Goal: Task Accomplishment & Management: Complete application form

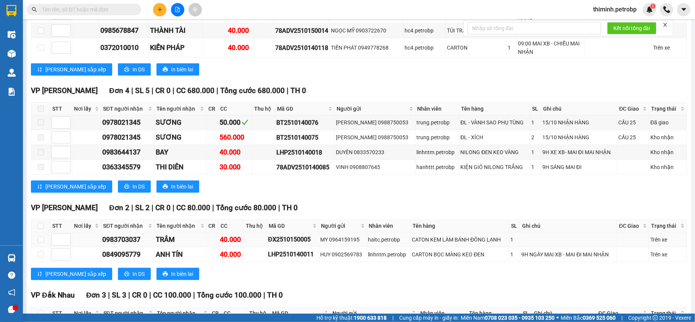
scroll to position [356, 0]
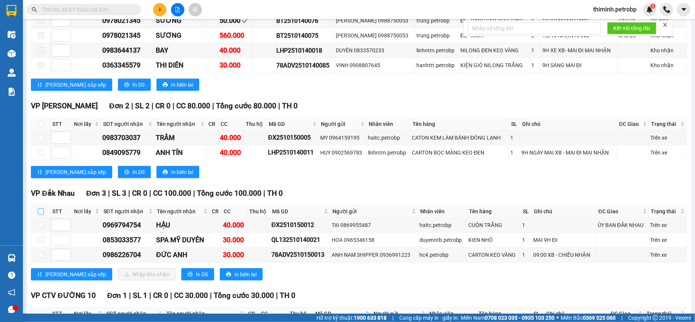
click at [40, 215] on input "checkbox" at bounding box center [41, 211] width 6 height 6
checkbox input "true"
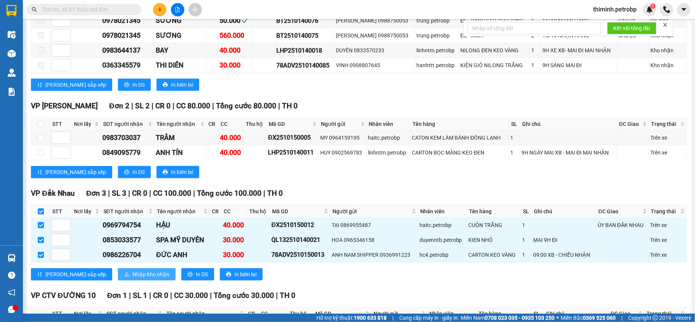
click at [118, 281] on button "Nhập kho nhận" at bounding box center [147, 274] width 58 height 12
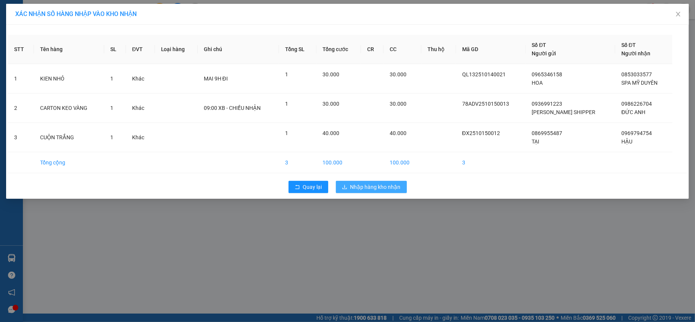
click at [371, 187] on span "Nhập hàng kho nhận" at bounding box center [375, 187] width 50 height 8
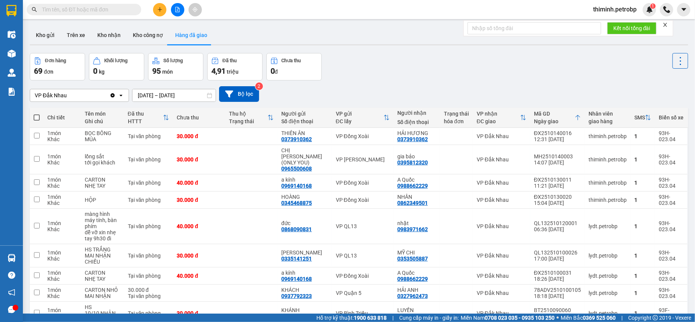
click at [413, 37] on div "Kho gửi Trên xe Kho nhận Kho công nợ Hàng đã giao" at bounding box center [359, 36] width 658 height 20
click at [112, 32] on button "Kho nhận" at bounding box center [109, 35] width 36 height 18
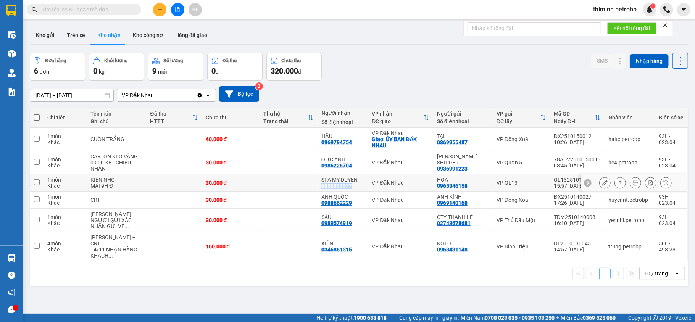
copy div "0853033577"
drag, startPoint x: 348, startPoint y: 196, endPoint x: 318, endPoint y: 195, distance: 30.2
click at [318, 192] on td "SPA MỸ DUYÊN 0853033577" at bounding box center [343, 182] width 51 height 17
checkbox input "true"
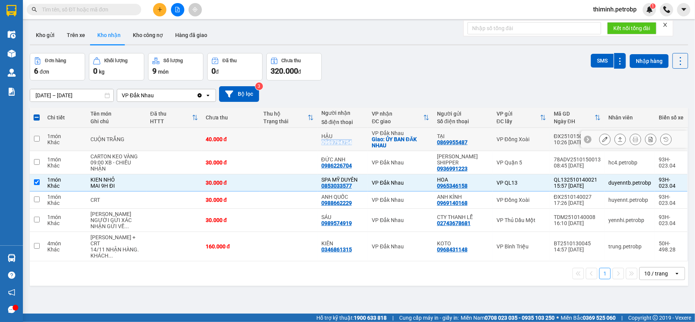
copy div "0969794754"
drag, startPoint x: 348, startPoint y: 143, endPoint x: 319, endPoint y: 142, distance: 29.0
click at [321, 142] on div "HẬU 0969794754" at bounding box center [342, 139] width 43 height 12
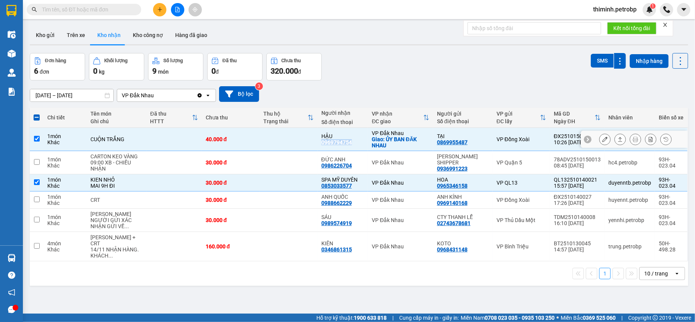
click at [37, 140] on input "checkbox" at bounding box center [37, 139] width 6 height 6
checkbox input "false"
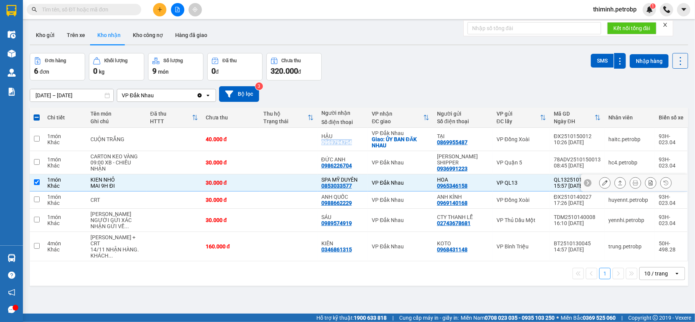
click at [36, 185] on input "checkbox" at bounding box center [37, 182] width 6 height 6
checkbox input "false"
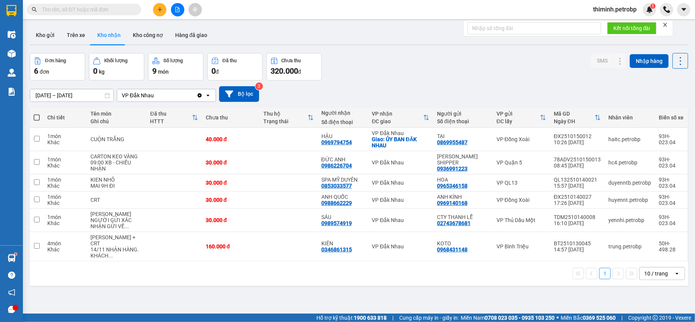
click at [370, 89] on div "[DATE] – [DATE] Press the down arrow key to interact with the calendar and sele…" at bounding box center [359, 94] width 658 height 16
click at [618, 165] on icon at bounding box center [620, 162] width 5 height 5
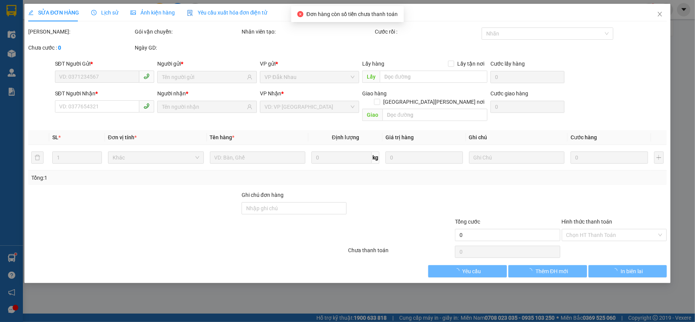
type input "0936991223"
type input "[PERSON_NAME] SHIPPER"
type input "0986226704"
type input "ĐỨC ANH"
type input "30.000"
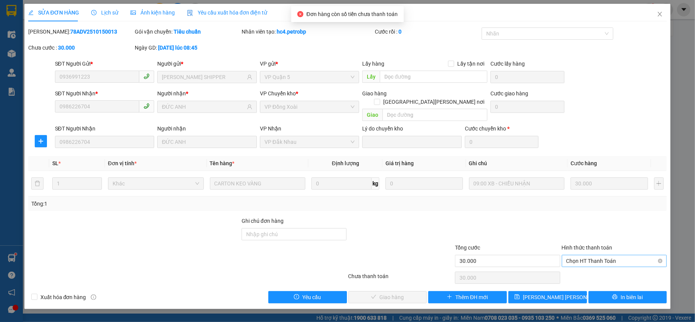
drag, startPoint x: 588, startPoint y: 254, endPoint x: 587, endPoint y: 260, distance: 6.2
click at [587, 255] on span "Chọn HT Thanh Toán" at bounding box center [614, 260] width 96 height 11
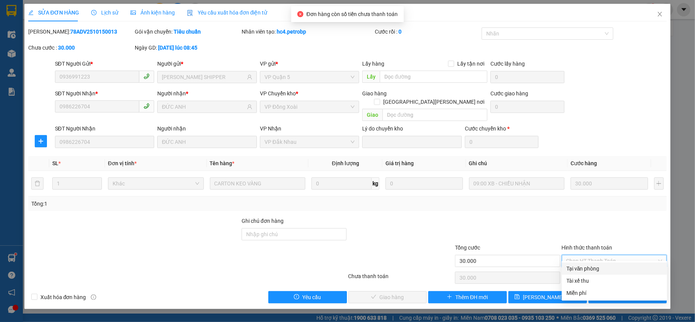
click at [586, 270] on div "Tại văn phòng" at bounding box center [614, 269] width 96 height 8
type input "0"
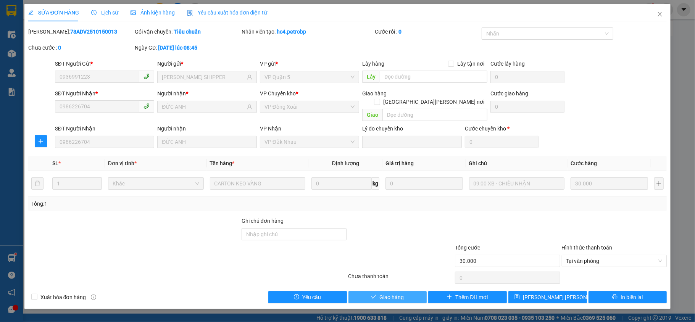
click at [391, 293] on span "Giao hàng" at bounding box center [391, 297] width 24 height 8
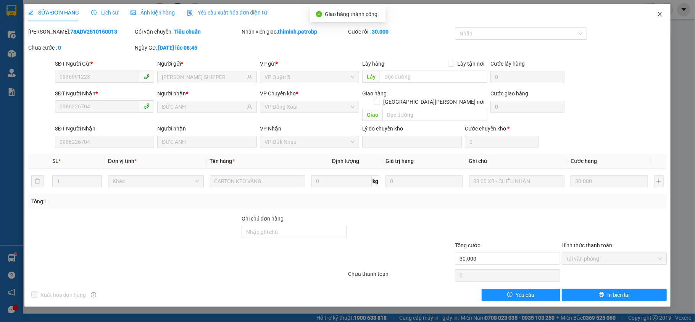
click at [660, 13] on icon "close" at bounding box center [660, 14] width 6 height 6
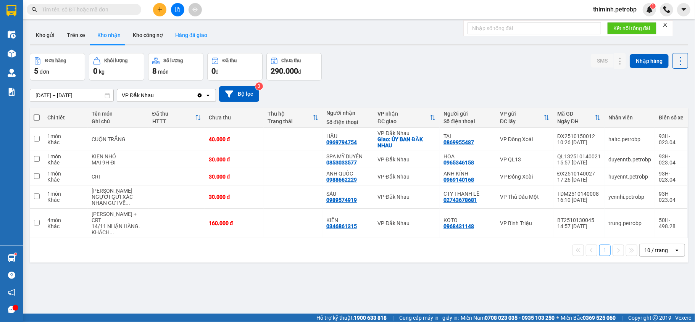
click at [183, 29] on button "Hàng đã giao" at bounding box center [191, 35] width 44 height 18
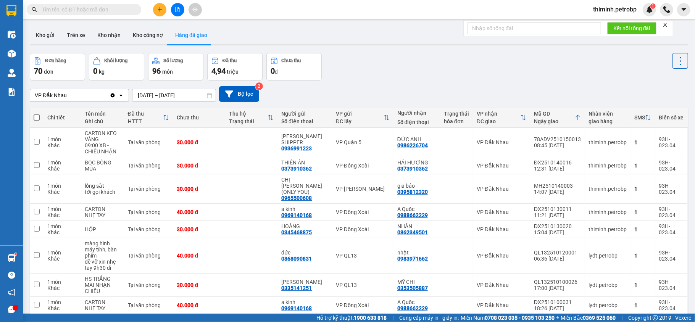
drag, startPoint x: 43, startPoint y: 35, endPoint x: 330, endPoint y: 87, distance: 291.7
click at [47, 35] on button "Kho gửi" at bounding box center [45, 35] width 31 height 18
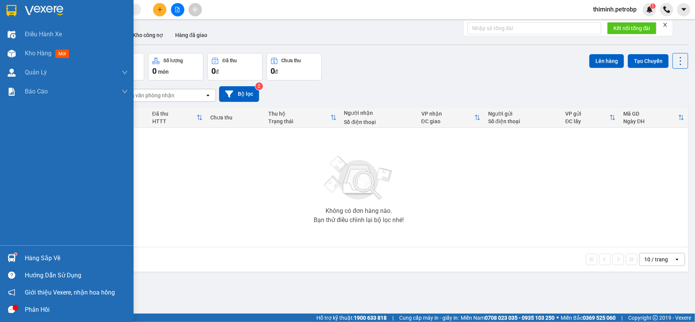
click at [37, 260] on div "Hàng sắp về" at bounding box center [76, 258] width 103 height 11
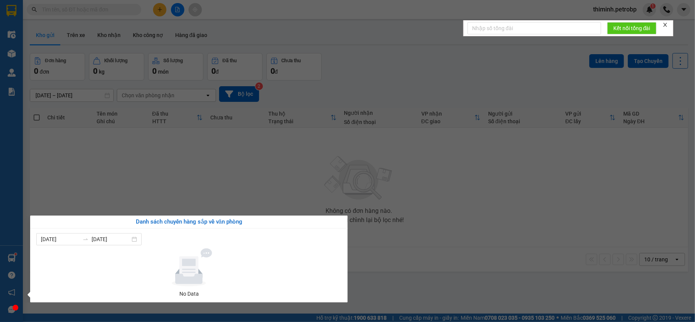
drag, startPoint x: 404, startPoint y: 251, endPoint x: 359, endPoint y: 250, distance: 45.0
click at [395, 250] on section "Kết quả [PERSON_NAME] ( 0 ) Bộ lọc No Data thiminh.petrobp 1 Điều [PERSON_NAME]…" at bounding box center [347, 161] width 695 height 322
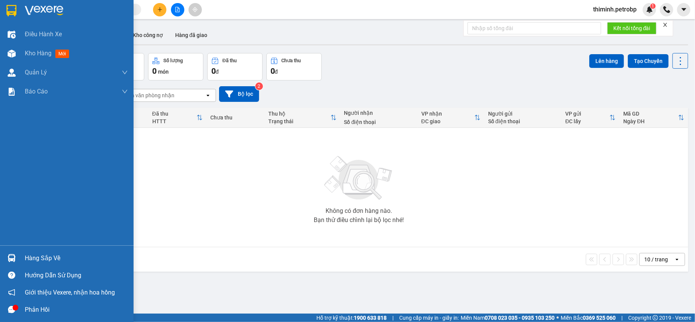
drag, startPoint x: 26, startPoint y: 257, endPoint x: 96, endPoint y: 257, distance: 69.9
click at [27, 257] on div "Hàng sắp về" at bounding box center [76, 258] width 103 height 11
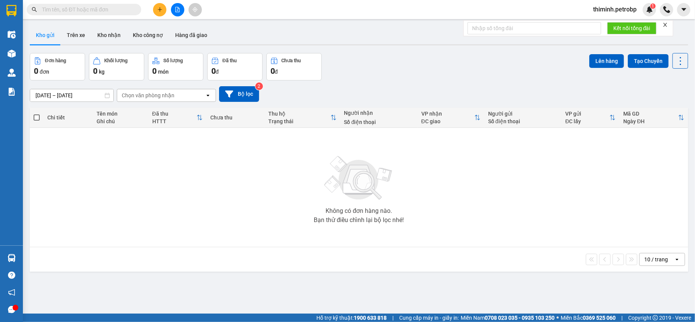
drag, startPoint x: 381, startPoint y: 260, endPoint x: 345, endPoint y: 251, distance: 37.0
click at [379, 259] on section "Kết quả [PERSON_NAME] ( 0 ) Bộ lọc No Data thiminh.petrobp 1 Điều [PERSON_NAME]…" at bounding box center [347, 161] width 695 height 322
click at [182, 38] on button "Hàng đã giao" at bounding box center [191, 35] width 44 height 18
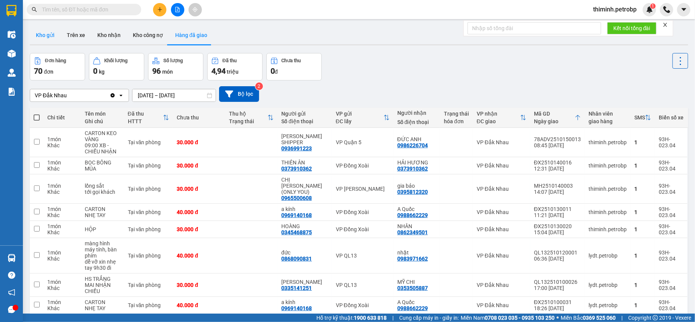
click at [53, 37] on button "Kho gửi" at bounding box center [45, 35] width 31 height 18
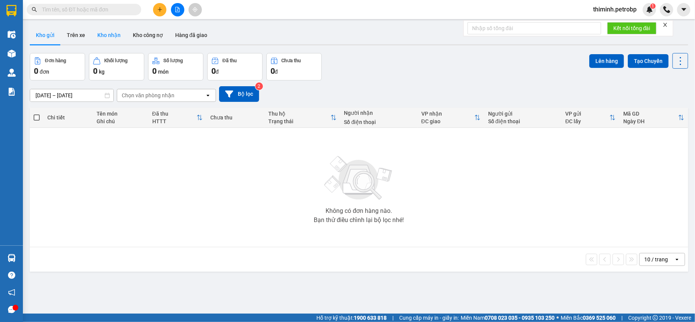
click at [110, 40] on button "Kho nhận" at bounding box center [109, 35] width 36 height 18
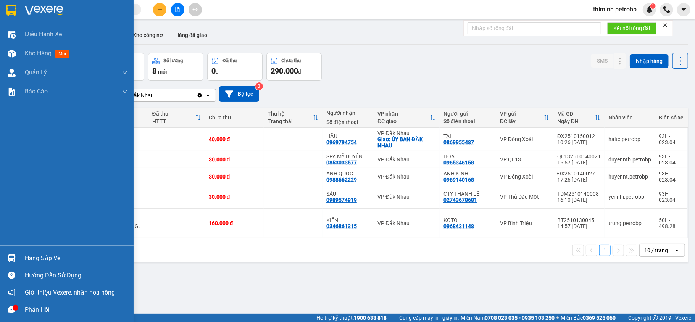
click at [19, 258] on div "Hàng sắp về" at bounding box center [67, 258] width 134 height 17
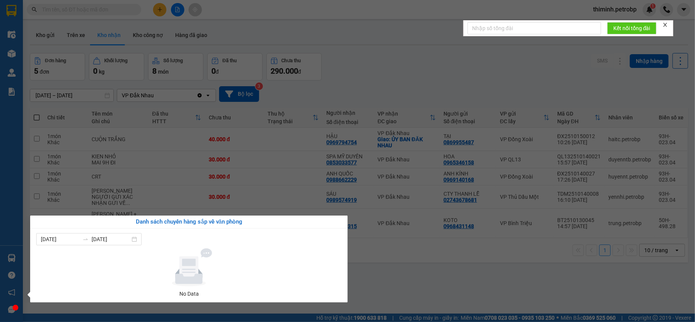
drag, startPoint x: 412, startPoint y: 275, endPoint x: 401, endPoint y: 266, distance: 13.8
click at [413, 275] on section "Kết quả [PERSON_NAME] ( 0 ) Bộ lọc No Data thiminh.petrobp 1 Điều [PERSON_NAME]…" at bounding box center [347, 161] width 695 height 322
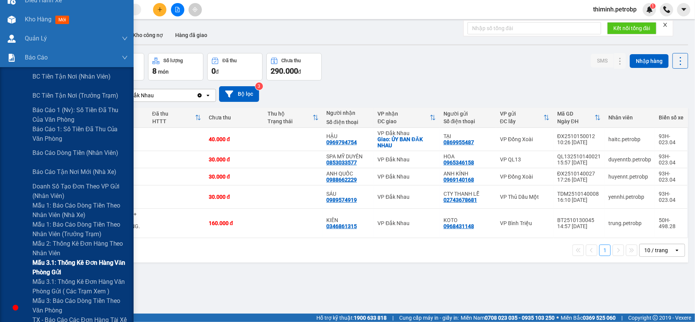
scroll to position [51, 0]
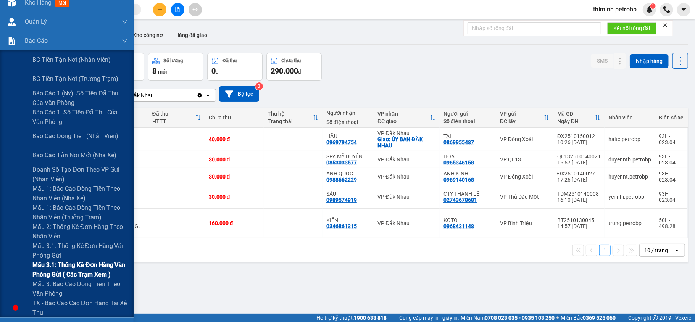
click at [66, 267] on span "Mẫu 3.1: Thống kê đơn hàng văn phòng gửi ( các trạm xem )" at bounding box center [79, 269] width 95 height 19
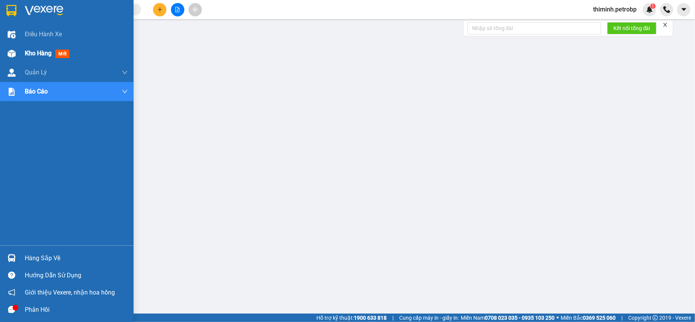
click at [20, 51] on div "Kho hàng mới" at bounding box center [67, 53] width 134 height 19
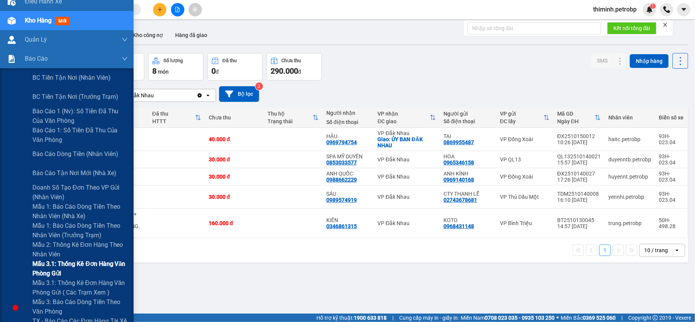
scroll to position [51, 0]
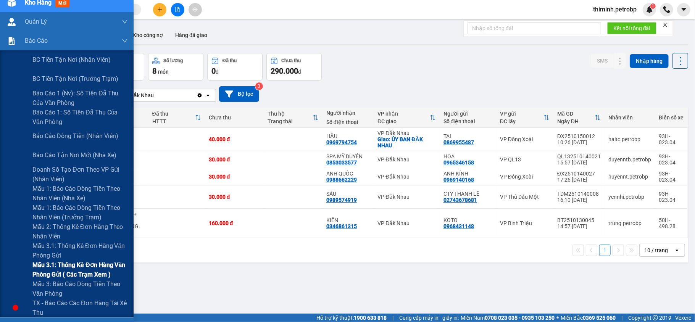
click at [68, 268] on span "Mẫu 3.1: Thống kê đơn hàng văn phòng gửi ( các trạm xem )" at bounding box center [79, 269] width 95 height 19
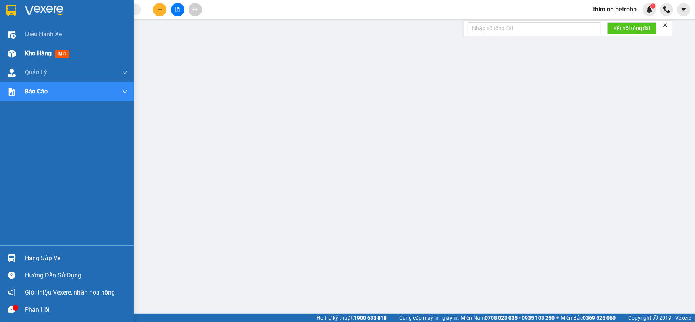
click at [15, 47] on div at bounding box center [11, 53] width 13 height 13
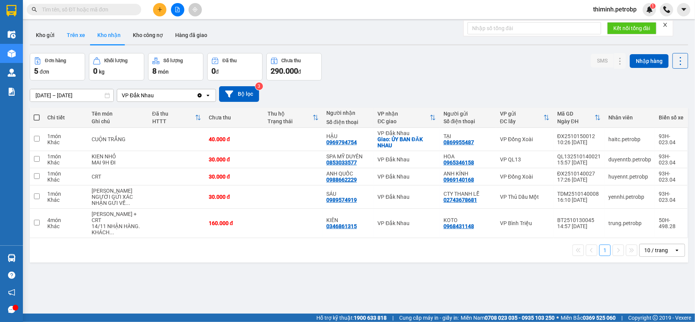
click at [78, 34] on button "Trên xe" at bounding box center [76, 35] width 31 height 18
type input "[DATE] – [DATE]"
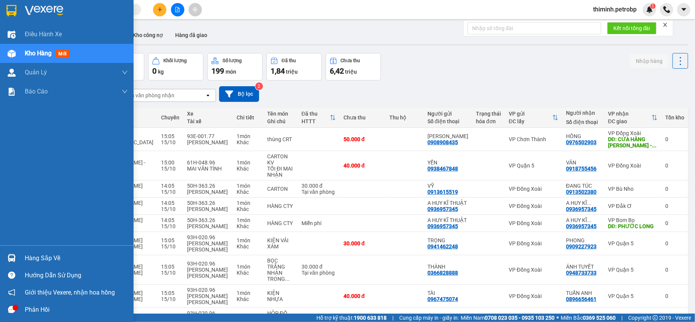
click at [31, 254] on div "Hàng sắp về" at bounding box center [76, 258] width 103 height 11
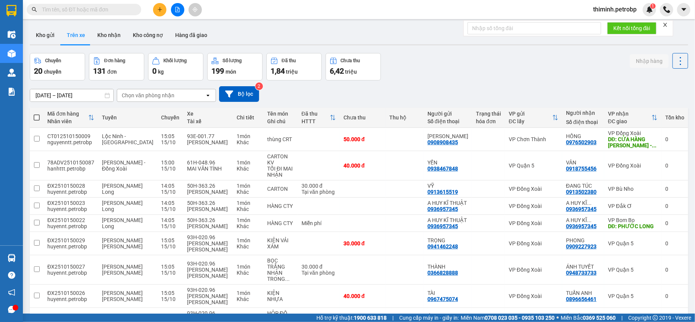
click at [412, 28] on section "Kết quả [PERSON_NAME] ( 0 ) Bộ lọc No Data thiminh.petrobp 1 Điều [PERSON_NAME]…" at bounding box center [347, 161] width 695 height 322
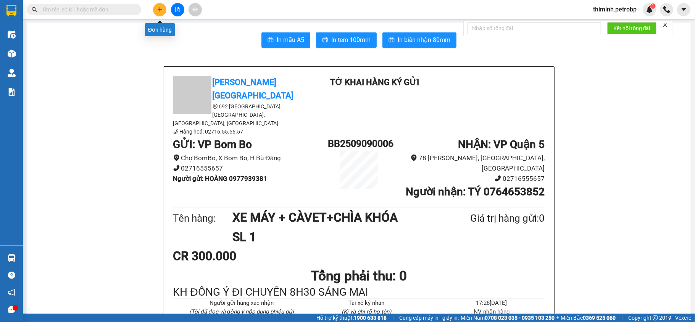
click at [160, 13] on button at bounding box center [159, 9] width 13 height 13
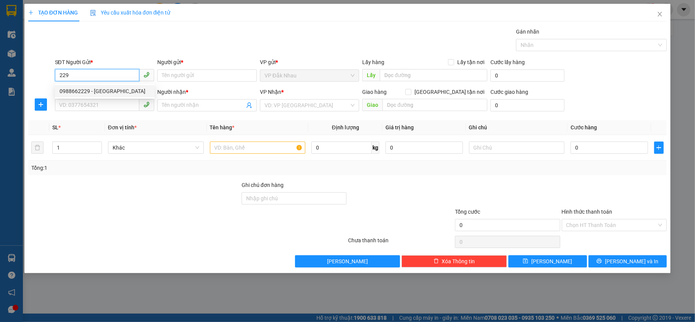
click at [103, 91] on div "0988662229 - ANH QUỐC" at bounding box center [105, 91] width 90 height 8
type input "0988662229"
type input "ANH QUỐC"
type input "0969140168"
type input "ANH KÍNH"
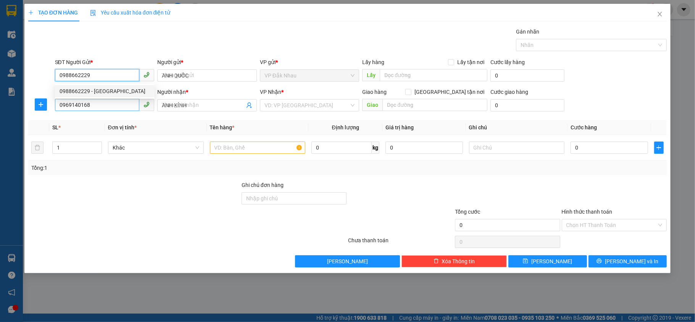
type input "30.000"
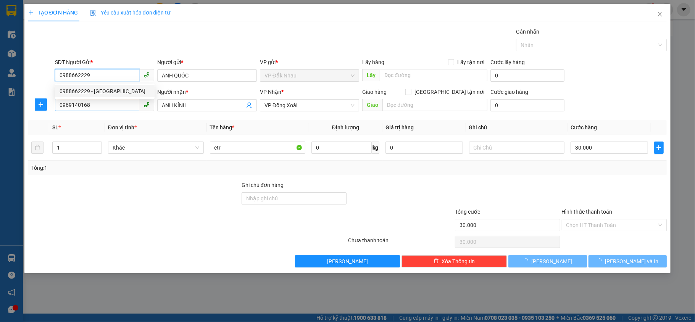
type input "0988662229"
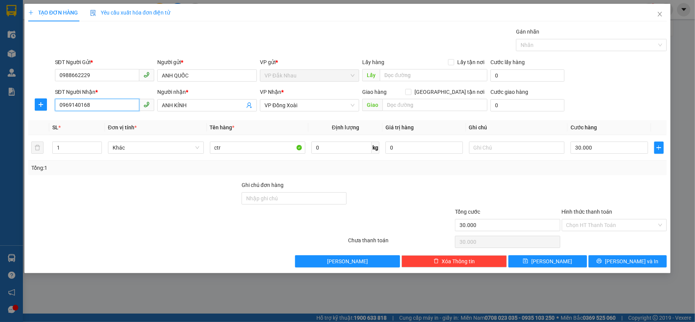
click at [94, 106] on input "0969140168" at bounding box center [97, 105] width 85 height 12
type input "0"
click at [69, 116] on div "0362371371 - THẢO" at bounding box center [105, 121] width 100 height 12
type input "0362371371"
type input "THẢO"
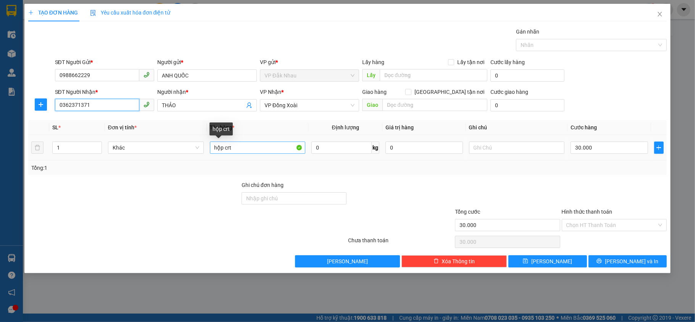
type input "0362371371"
click at [249, 150] on input "hộp crt" at bounding box center [258, 148] width 96 height 12
type input "h"
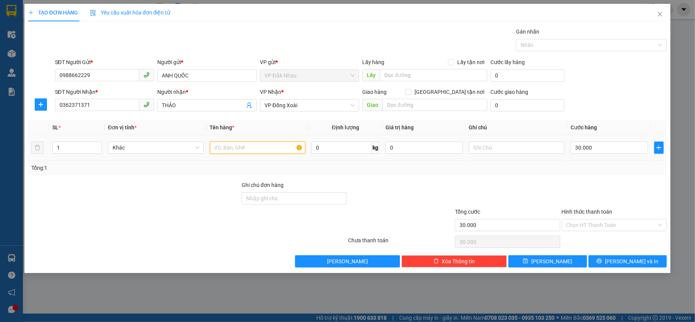
click at [258, 147] on input "text" at bounding box center [258, 148] width 96 height 12
type input "bọc xanh"
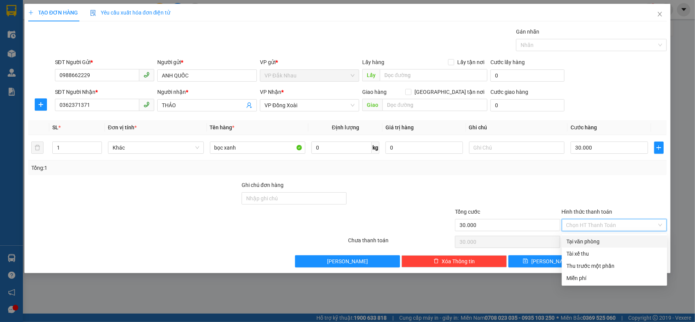
click at [579, 225] on input "Hình thức thanh toán" at bounding box center [611, 224] width 91 height 11
click at [583, 245] on div "Tại văn phòng" at bounding box center [614, 241] width 96 height 8
type input "0"
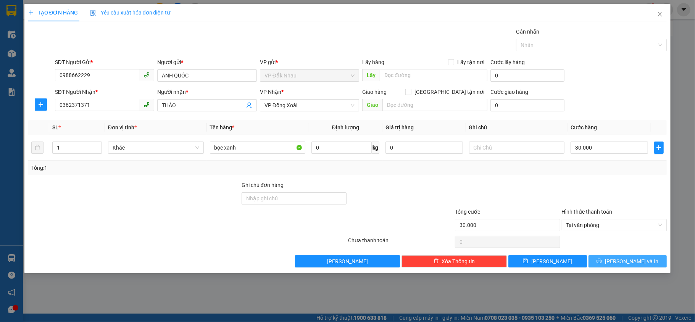
click at [602, 263] on icon "printer" at bounding box center [599, 261] width 5 height 5
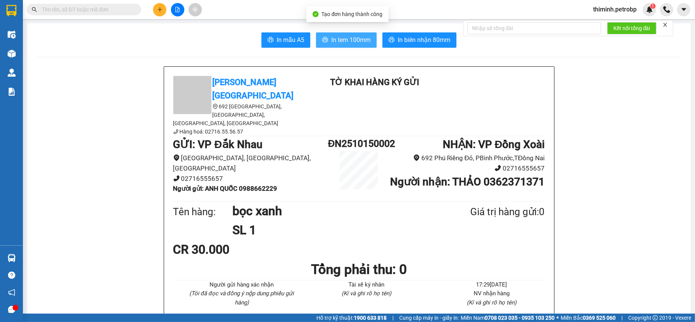
click at [341, 37] on span "In tem 100mm" at bounding box center [350, 40] width 39 height 10
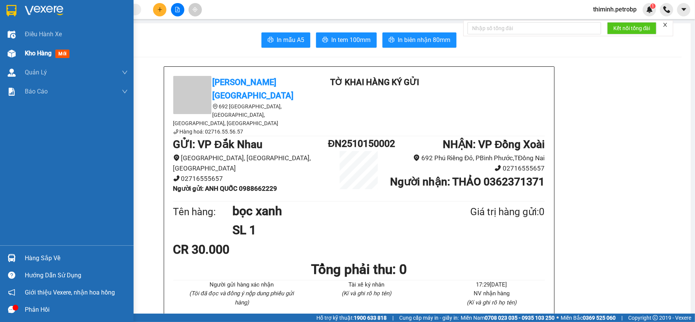
click at [27, 52] on span "Kho hàng" at bounding box center [38, 53] width 27 height 7
